Goal: Information Seeking & Learning: Learn about a topic

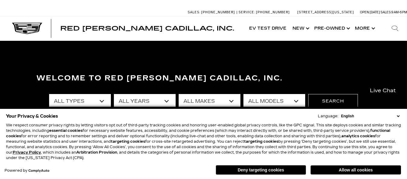
click at [328, 164] on div "Allow all cookies Deny targeting cookies" at bounding box center [295, 168] width 213 height 11
click at [331, 167] on button "Allow all cookies" at bounding box center [356, 169] width 90 height 9
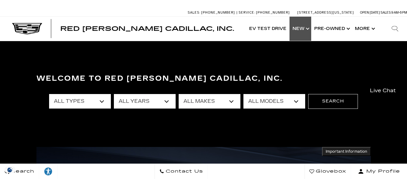
click at [298, 27] on link "Show New" at bounding box center [301, 29] width 22 height 24
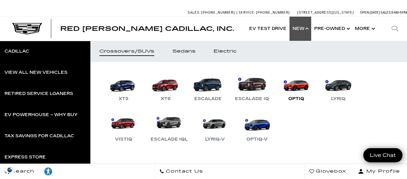
click at [289, 82] on link "OPTIQ" at bounding box center [296, 86] width 36 height 31
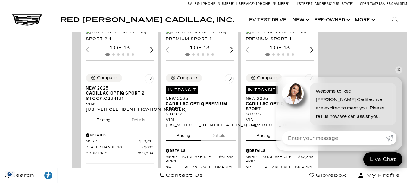
scroll to position [724, 0]
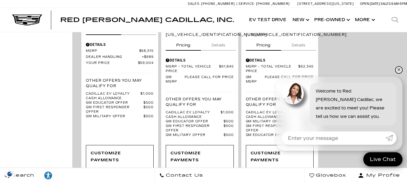
click at [400, 69] on link "✕" at bounding box center [399, 69] width 7 height 7
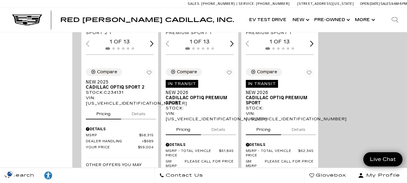
scroll to position [633, 0]
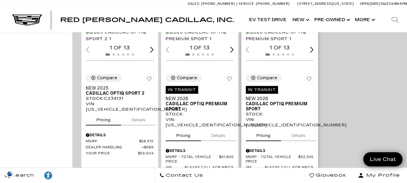
click at [314, 52] on div "Next slide" at bounding box center [312, 50] width 4 height 6
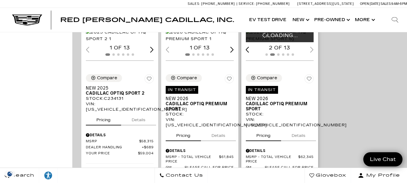
click at [314, 51] on div "2 of 13" at bounding box center [280, 48] width 68 height 7
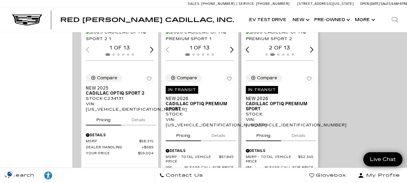
click at [314, 52] on div "Next slide" at bounding box center [312, 50] width 4 height 6
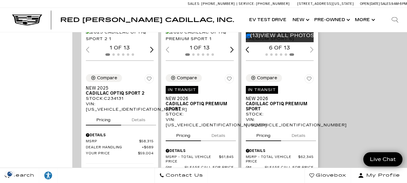
click at [291, 42] on div "(13) View All Photos" at bounding box center [280, 35] width 69 height 13
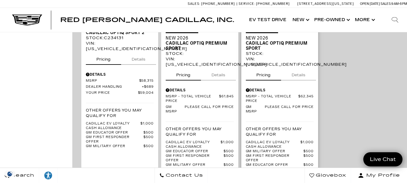
scroll to position [694, 0]
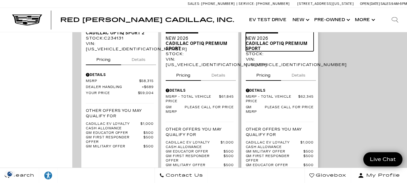
click at [265, 51] on span "Cadillac OPTIQ Premium Sport" at bounding box center [277, 46] width 63 height 10
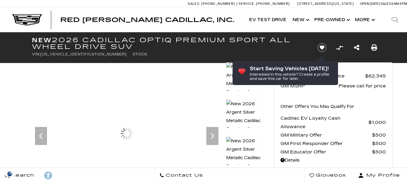
click at [214, 130] on icon "Next" at bounding box center [213, 136] width 12 height 12
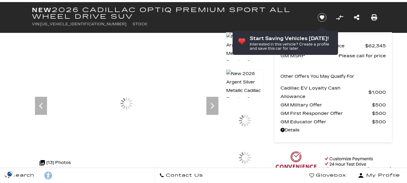
click at [214, 104] on icon "Next" at bounding box center [213, 106] width 12 height 12
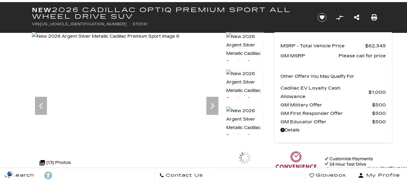
scroll to position [0, 0]
click at [214, 104] on icon "Next" at bounding box center [213, 106] width 12 height 12
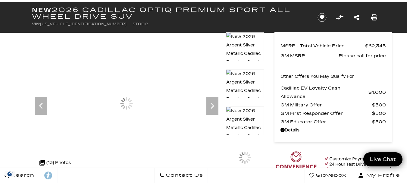
click at [214, 104] on icon "Next" at bounding box center [213, 106] width 12 height 12
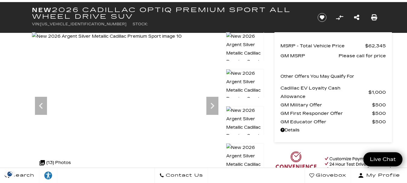
click at [214, 104] on icon "Next" at bounding box center [213, 106] width 12 height 12
click at [41, 103] on icon "Previous" at bounding box center [41, 106] width 4 height 6
click at [40, 103] on icon "Previous" at bounding box center [41, 106] width 12 height 12
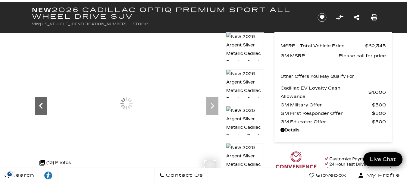
click at [40, 103] on icon "Previous" at bounding box center [41, 106] width 12 height 12
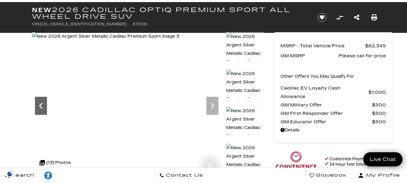
click at [40, 103] on icon "Previous" at bounding box center [41, 106] width 12 height 12
